Goal: Find specific fact: Find contact information

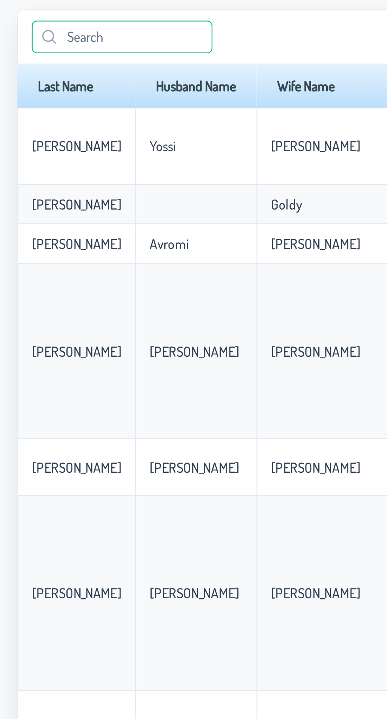
click at [34, 56] on input "text" at bounding box center [56, 58] width 83 height 15
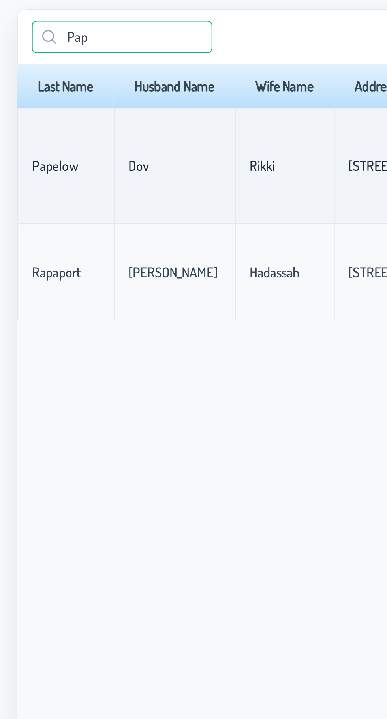
type input "Pap"
click at [24, 123] on td "Papelow" at bounding box center [30, 117] width 44 height 53
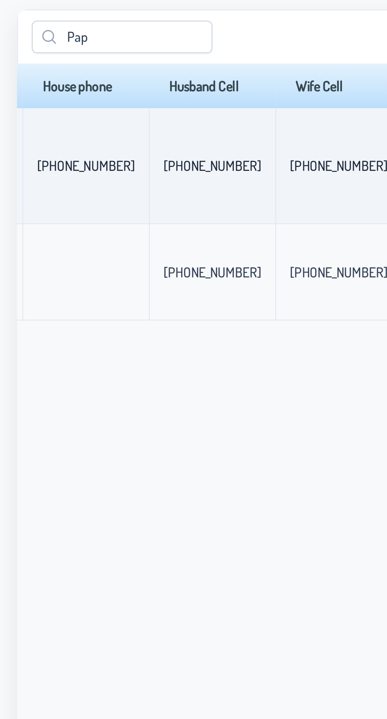
scroll to position [0, 251]
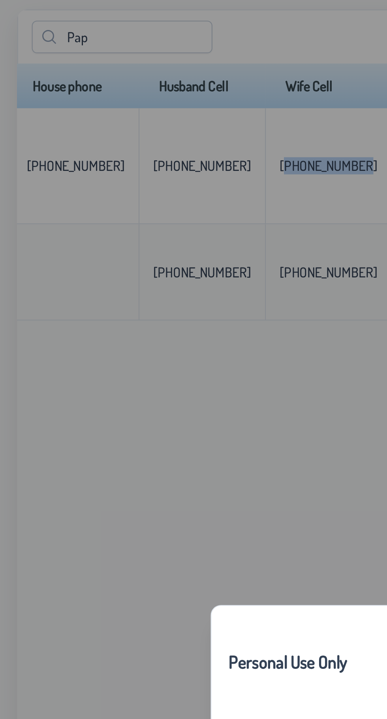
click at [91, 112] on div "Personal Use Only This information is for personal use only and is not to be sh…" at bounding box center [193, 359] width 387 height 719
click at [97, 112] on div "Personal Use Only This information is for personal use only and is not to be sh…" at bounding box center [193, 359] width 387 height 719
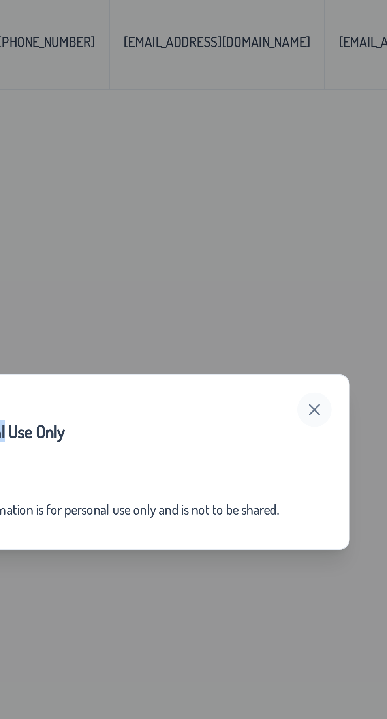
click at [279, 343] on button "button" at bounding box center [274, 336] width 16 height 16
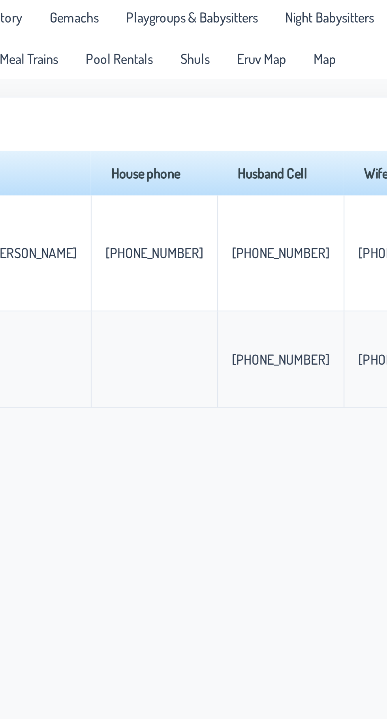
scroll to position [0, 85]
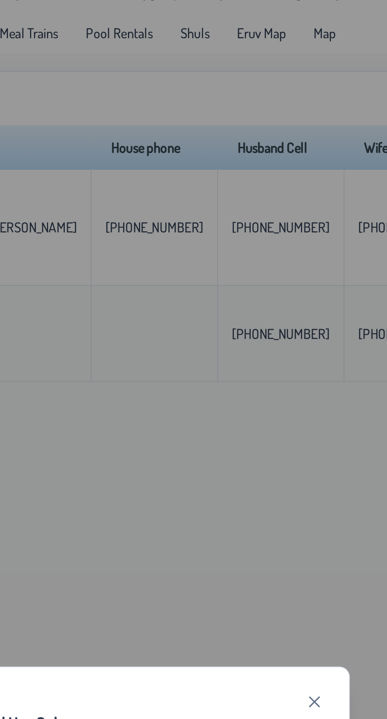
click at [280, 114] on div "Personal Use Only This information is for personal use only and is not to be sh…" at bounding box center [193, 359] width 387 height 719
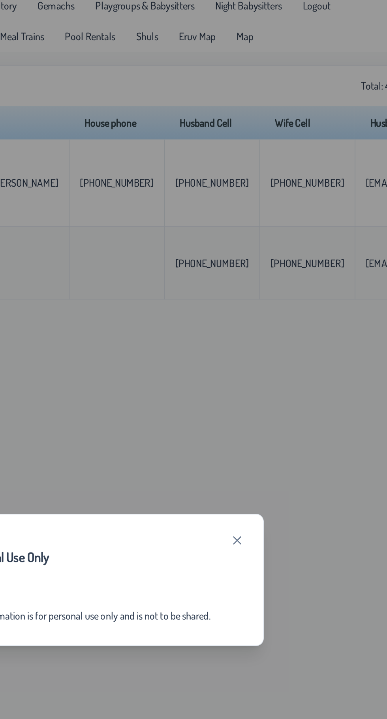
click at [277, 110] on div "Personal Use Only This information is for personal use only and is not to be sh…" at bounding box center [193, 359] width 387 height 719
